Goal: Task Accomplishment & Management: Manage account settings

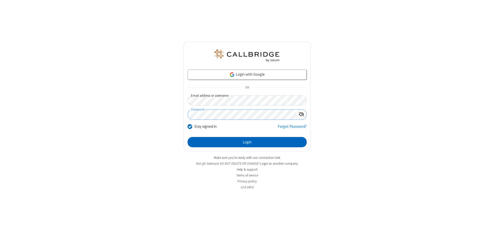
click at [247, 142] on button "Login" at bounding box center [246, 142] width 119 height 10
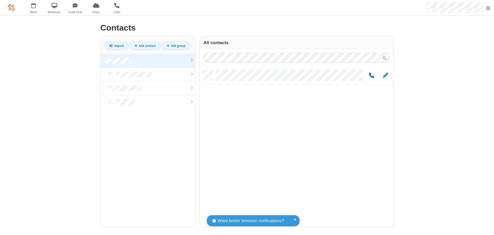
click at [148, 61] on link at bounding box center [148, 61] width 95 height 14
click at [385, 75] on span "Edit" at bounding box center [385, 75] width 5 height 6
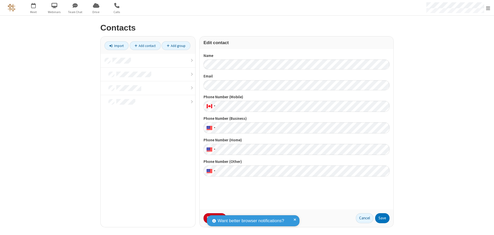
click at [0, 0] on button "No Thanks" at bounding box center [0, 0] width 0 height 0
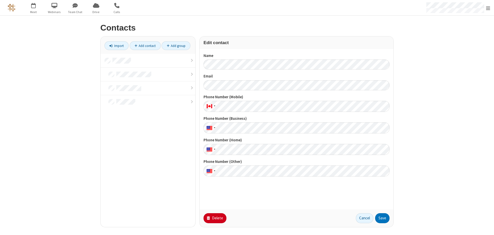
click at [214, 219] on button "Delete" at bounding box center [214, 219] width 23 height 10
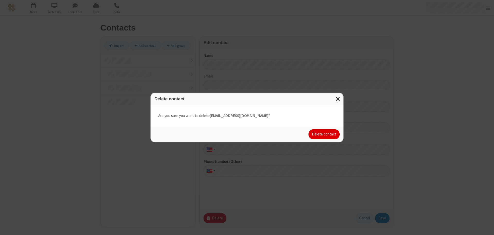
click at [324, 134] on button "Delete contact" at bounding box center [323, 135] width 31 height 10
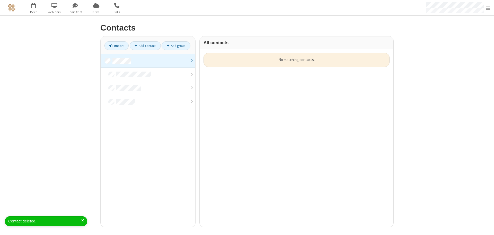
scroll to position [175, 190]
